Goal: Navigation & Orientation: Find specific page/section

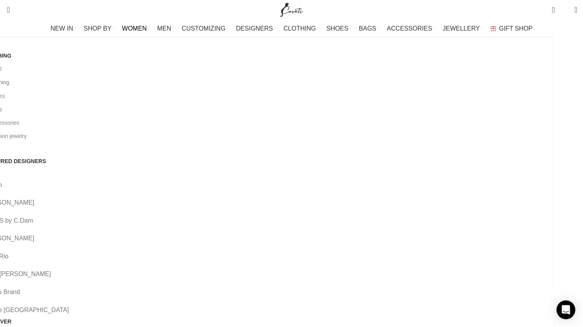
click at [69, 80] on link "All clothing" at bounding box center [266, 82] width 566 height 13
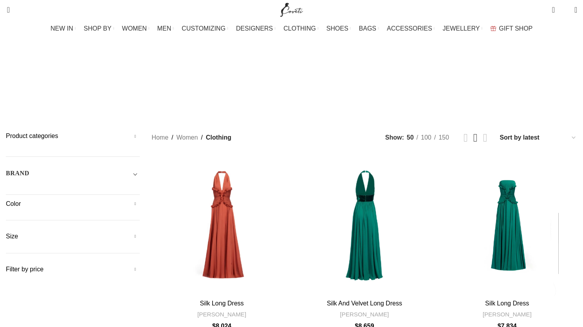
click at [140, 132] on h5 "Product categories" at bounding box center [73, 136] width 134 height 9
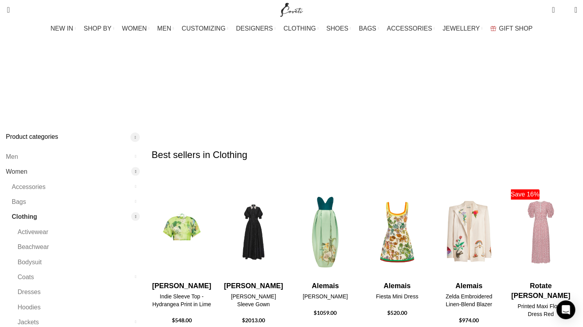
click at [71, 164] on link "Women" at bounding box center [68, 171] width 124 height 15
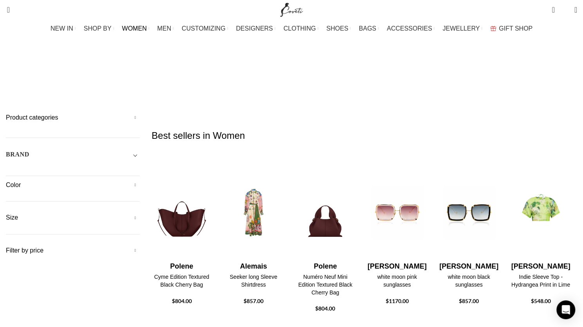
click at [140, 113] on h5 "Product categories" at bounding box center [73, 117] width 134 height 9
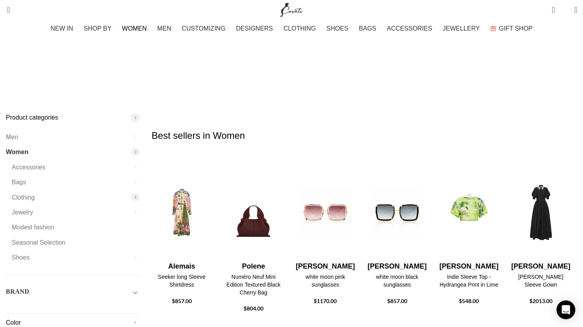
click at [140, 193] on div at bounding box center [135, 197] width 9 height 9
